Goal: Task Accomplishment & Management: Complete application form

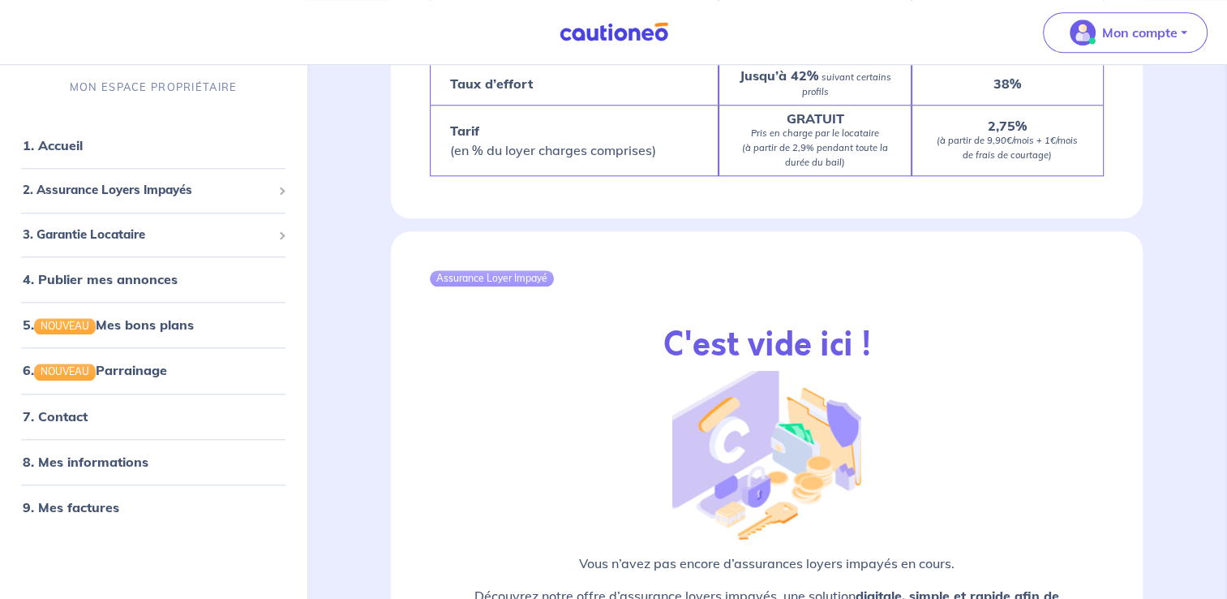
scroll to position [1496, 0]
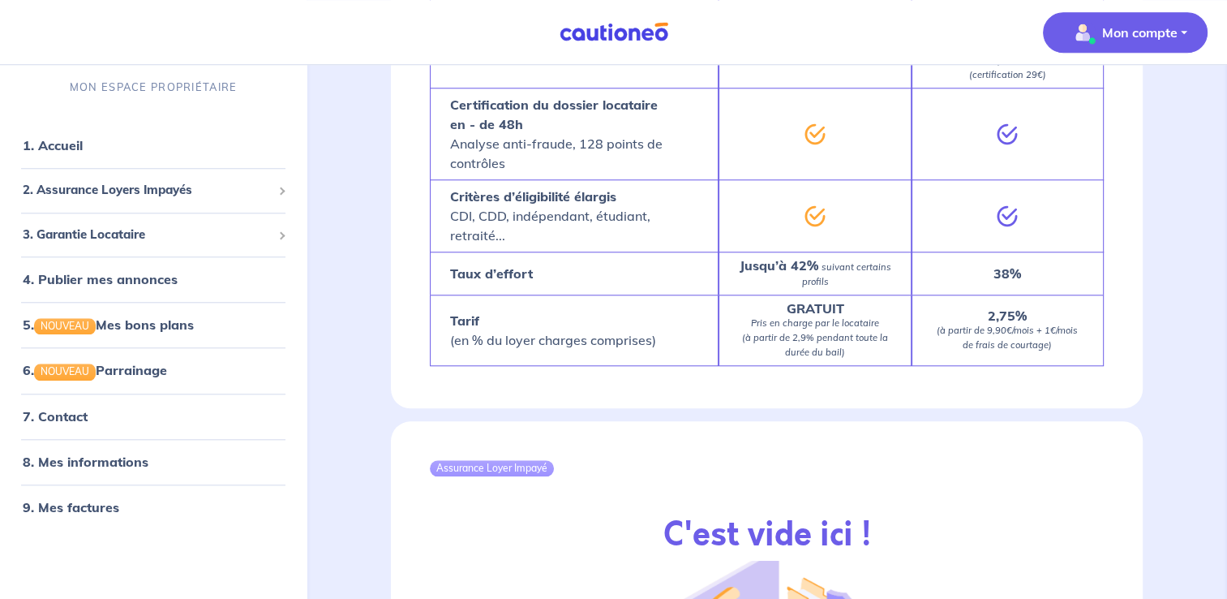
click at [1146, 34] on p "Mon compte" at bounding box center [1139, 32] width 75 height 19
click at [1100, 135] on link "Me déconnecter" at bounding box center [1109, 140] width 131 height 26
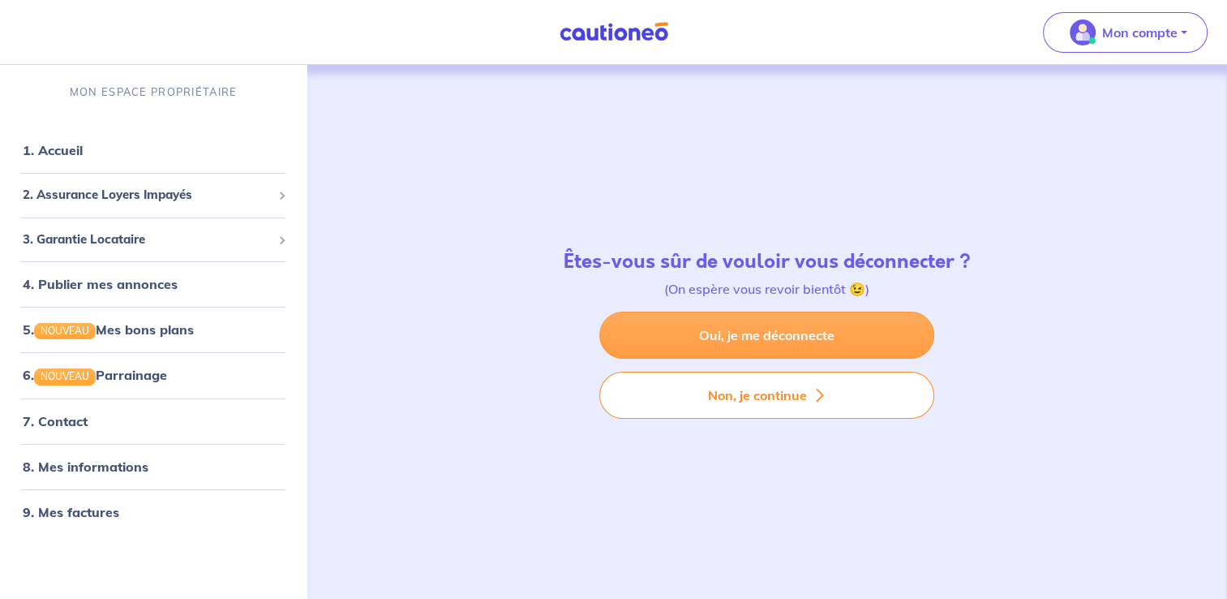
click at [784, 323] on link "Oui, je me déconnecte" at bounding box center [766, 334] width 335 height 47
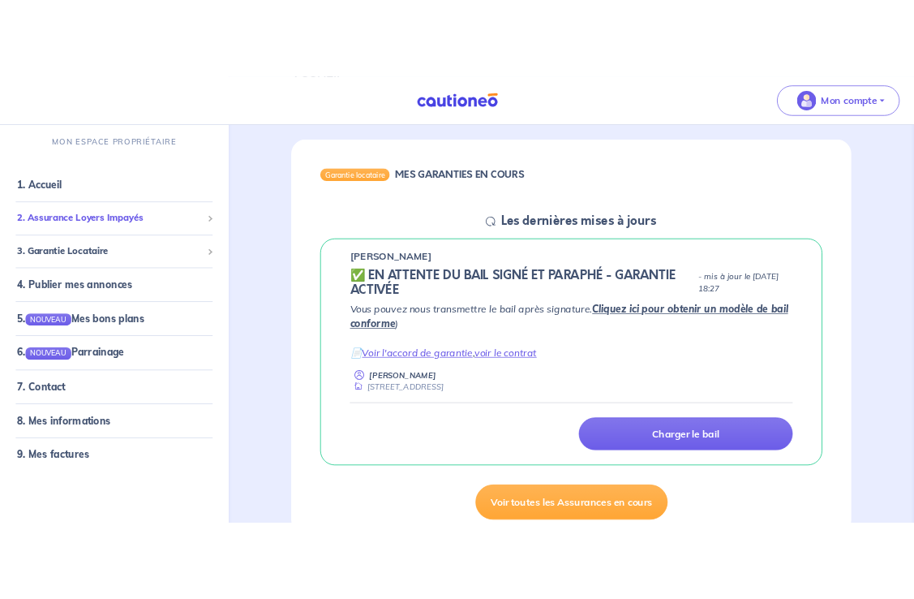
scroll to position [162, 0]
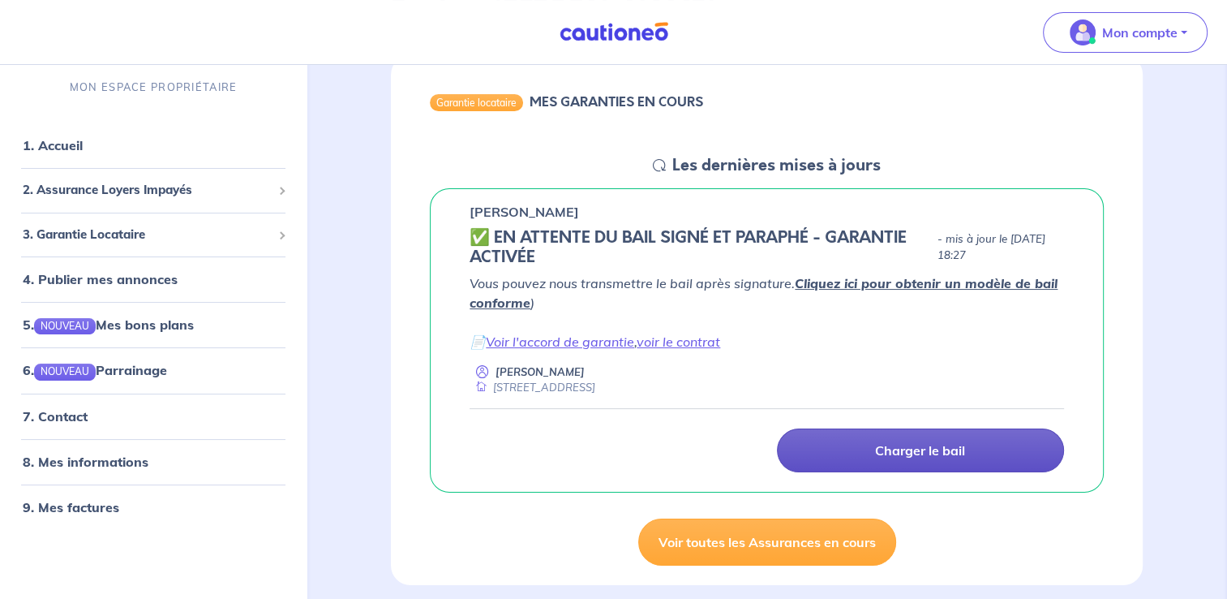
click at [931, 453] on p "Charger le bail" at bounding box center [920, 450] width 90 height 16
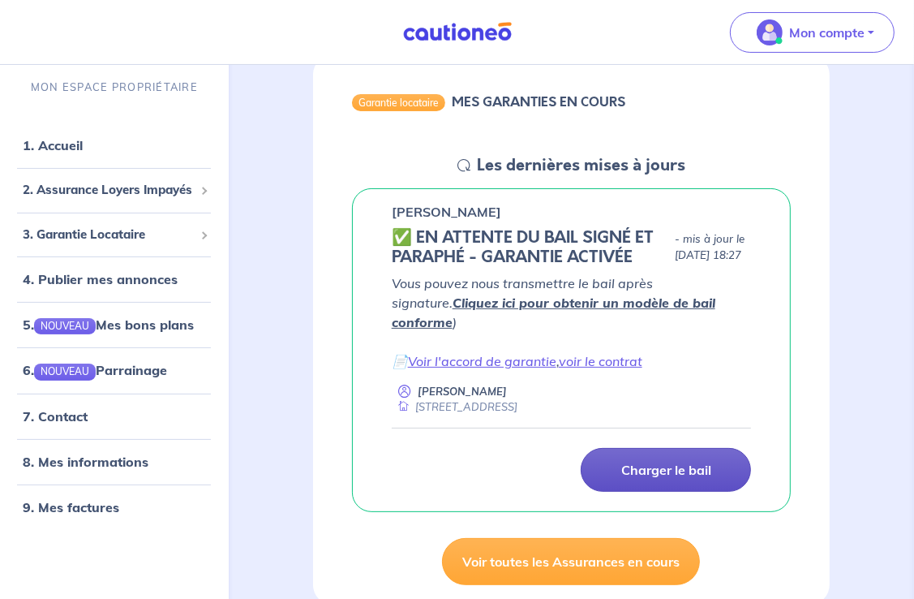
click at [685, 462] on p "Charger le bail" at bounding box center [666, 470] width 90 height 16
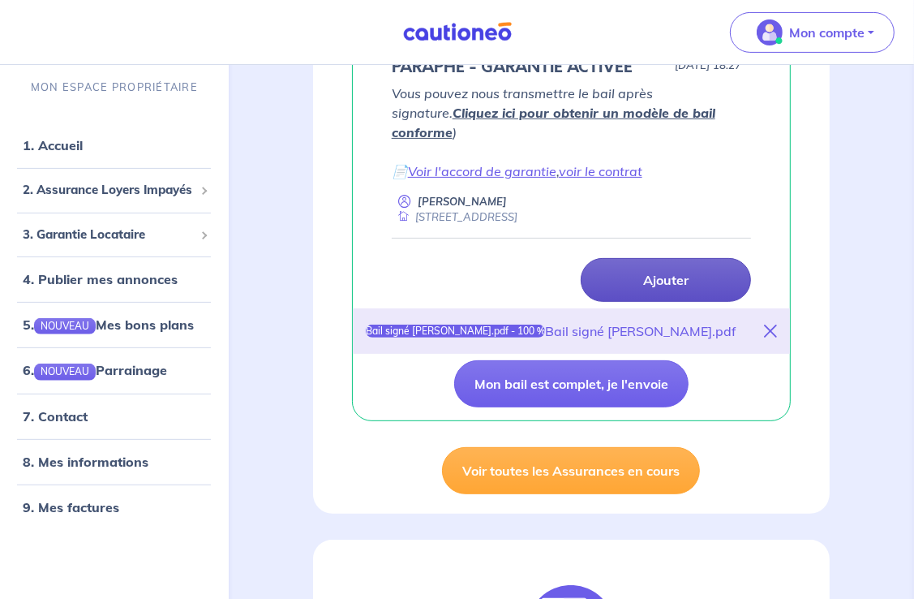
scroll to position [324, 0]
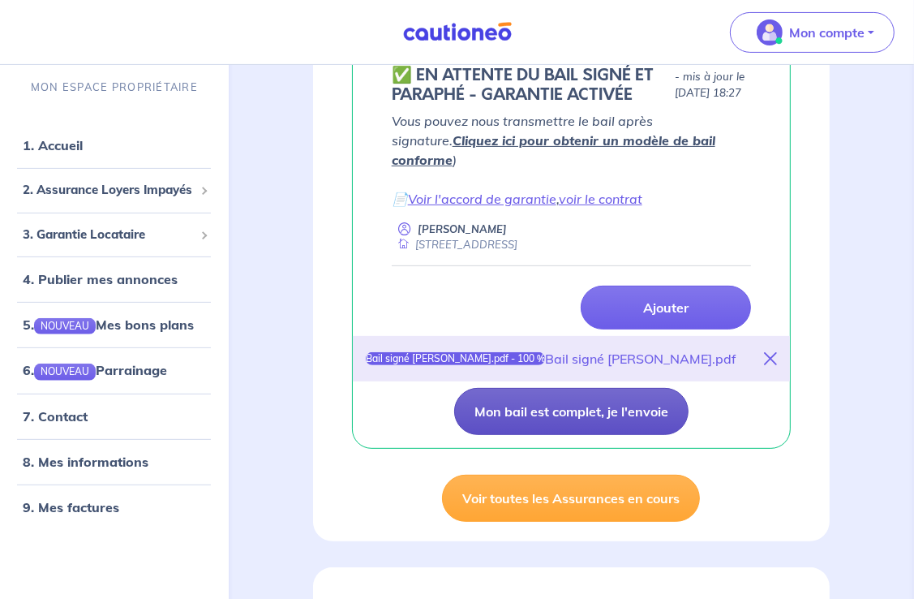
click at [610, 413] on button "Mon bail est complet, je l'envoie" at bounding box center [571, 411] width 234 height 47
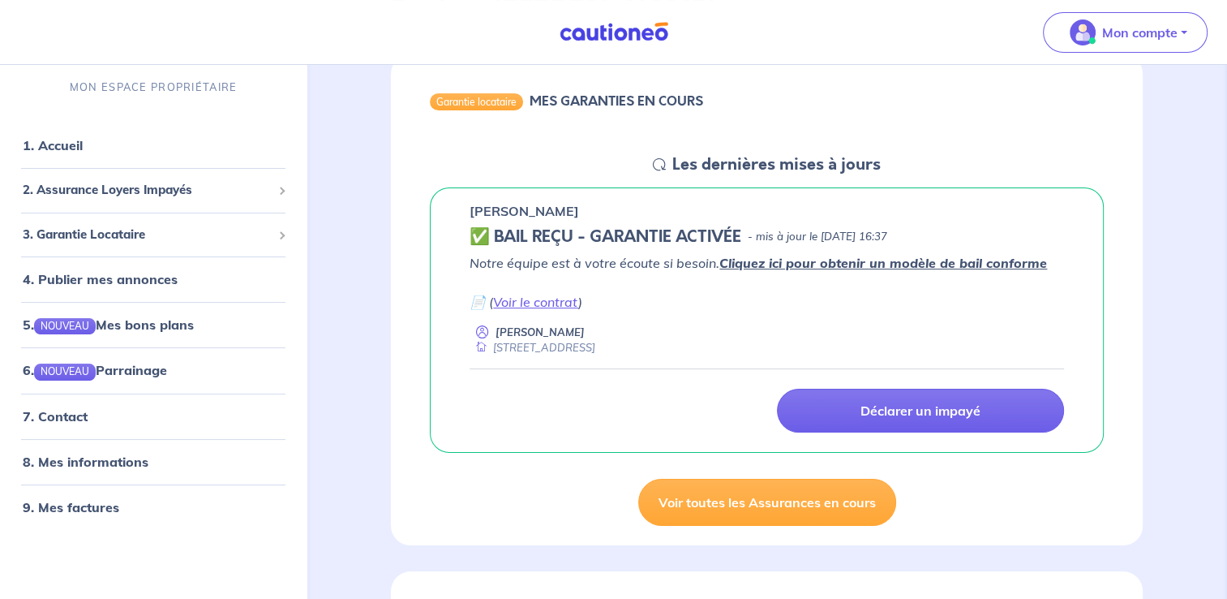
scroll to position [162, 0]
